Goal: Check status: Check status

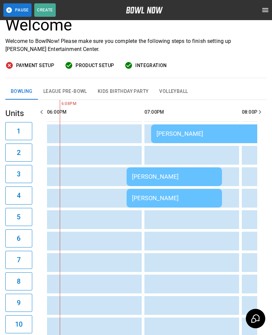
scroll to position [48, 0]
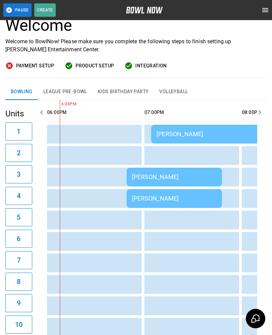
click at [168, 175] on div "[PERSON_NAME]" at bounding box center [174, 176] width 85 height 7
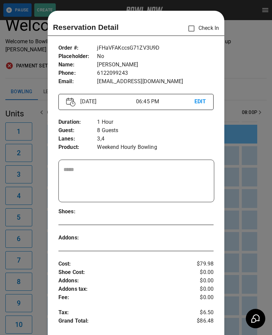
scroll to position [11, 0]
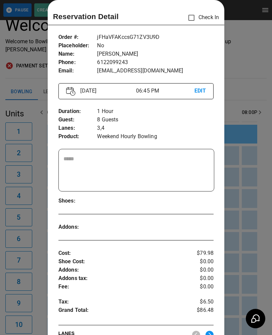
click at [249, 181] on div at bounding box center [136, 167] width 272 height 335
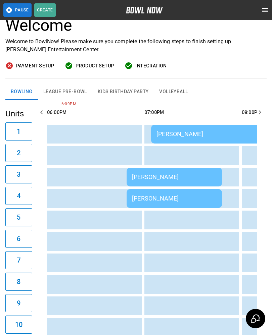
click at [177, 125] on td "[PERSON_NAME]" at bounding box center [247, 134] width 193 height 19
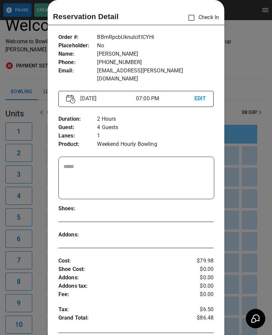
click at [254, 178] on div at bounding box center [136, 167] width 272 height 335
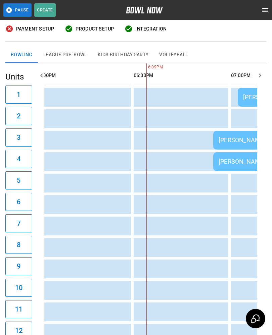
scroll to position [0, 789]
click at [71, 213] on td "sticky table" at bounding box center [77, 204] width 22 height 19
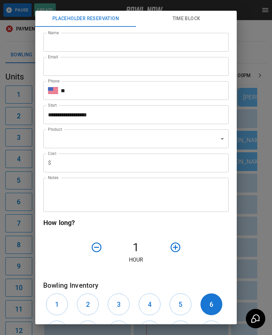
click at [253, 168] on div "**********" at bounding box center [136, 167] width 272 height 335
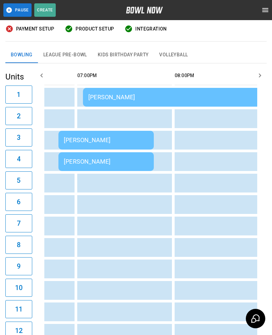
scroll to position [0, 950]
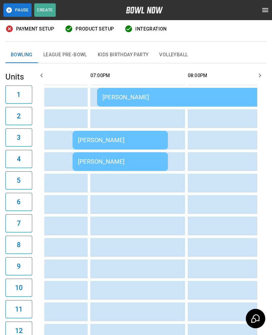
click at [152, 144] on div "[PERSON_NAME]" at bounding box center [120, 140] width 85 height 7
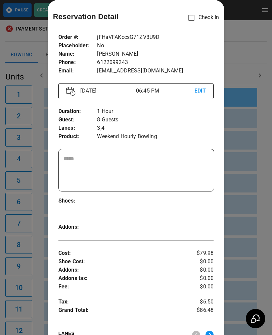
click at [256, 224] on div at bounding box center [136, 167] width 272 height 335
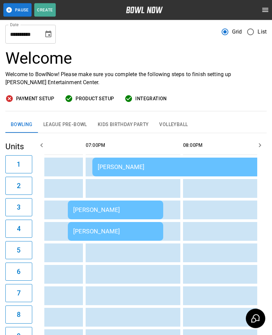
scroll to position [12, 0]
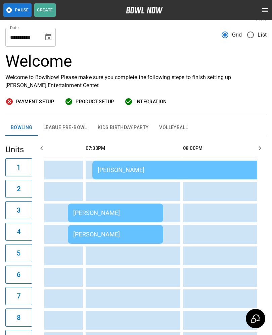
click at [74, 130] on button "League Pre-Bowl" at bounding box center [65, 128] width 54 height 16
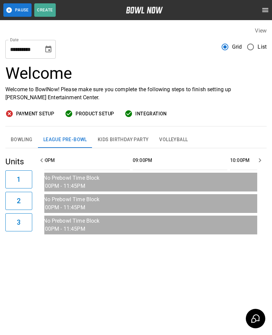
scroll to position [0, 1123]
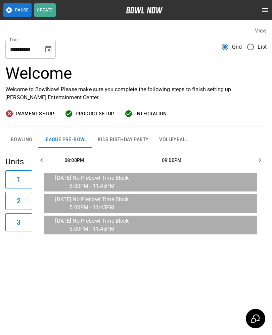
click at [22, 132] on button "Bowling" at bounding box center [21, 140] width 33 height 16
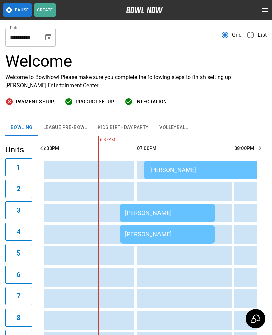
scroll to position [0, 883]
click at [180, 207] on td "[PERSON_NAME]" at bounding box center [166, 213] width 95 height 19
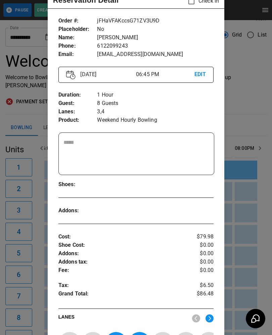
scroll to position [32, 0]
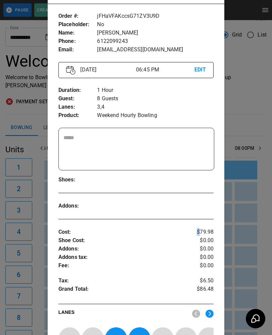
click at [259, 172] on div at bounding box center [136, 167] width 272 height 335
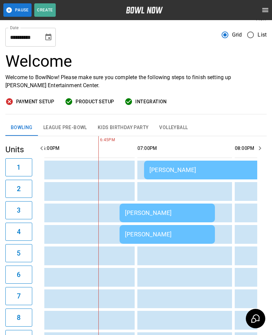
click at [185, 220] on td "[PERSON_NAME]" at bounding box center [166, 213] width 95 height 19
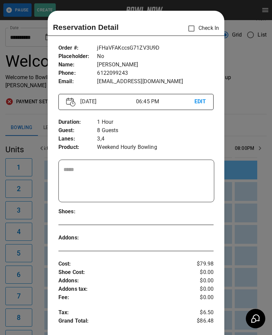
scroll to position [11, 0]
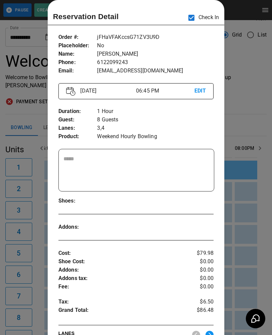
click at [251, 218] on div at bounding box center [136, 167] width 272 height 335
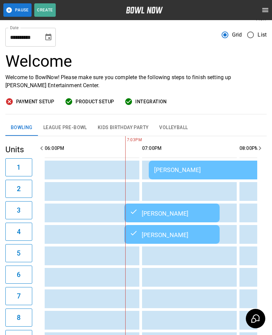
scroll to position [0, 883]
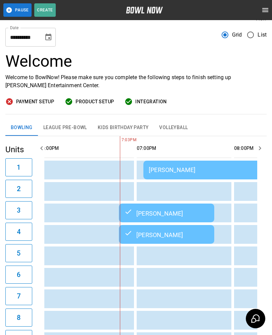
click at [204, 173] on div "[PERSON_NAME]" at bounding box center [240, 169] width 182 height 7
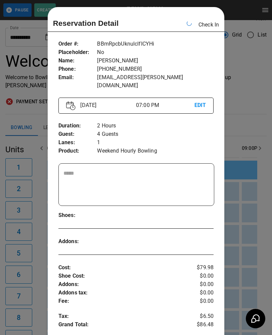
scroll to position [0, 973]
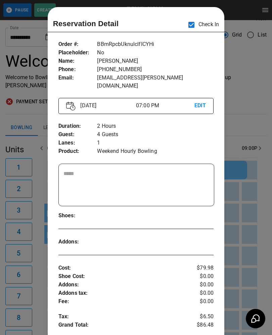
click at [242, 135] on div at bounding box center [136, 167] width 272 height 335
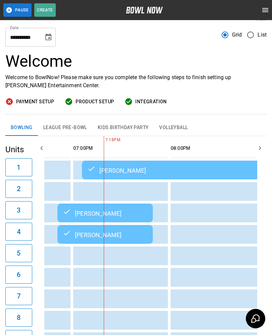
scroll to position [0, 939]
